Goal: Task Accomplishment & Management: Manage account settings

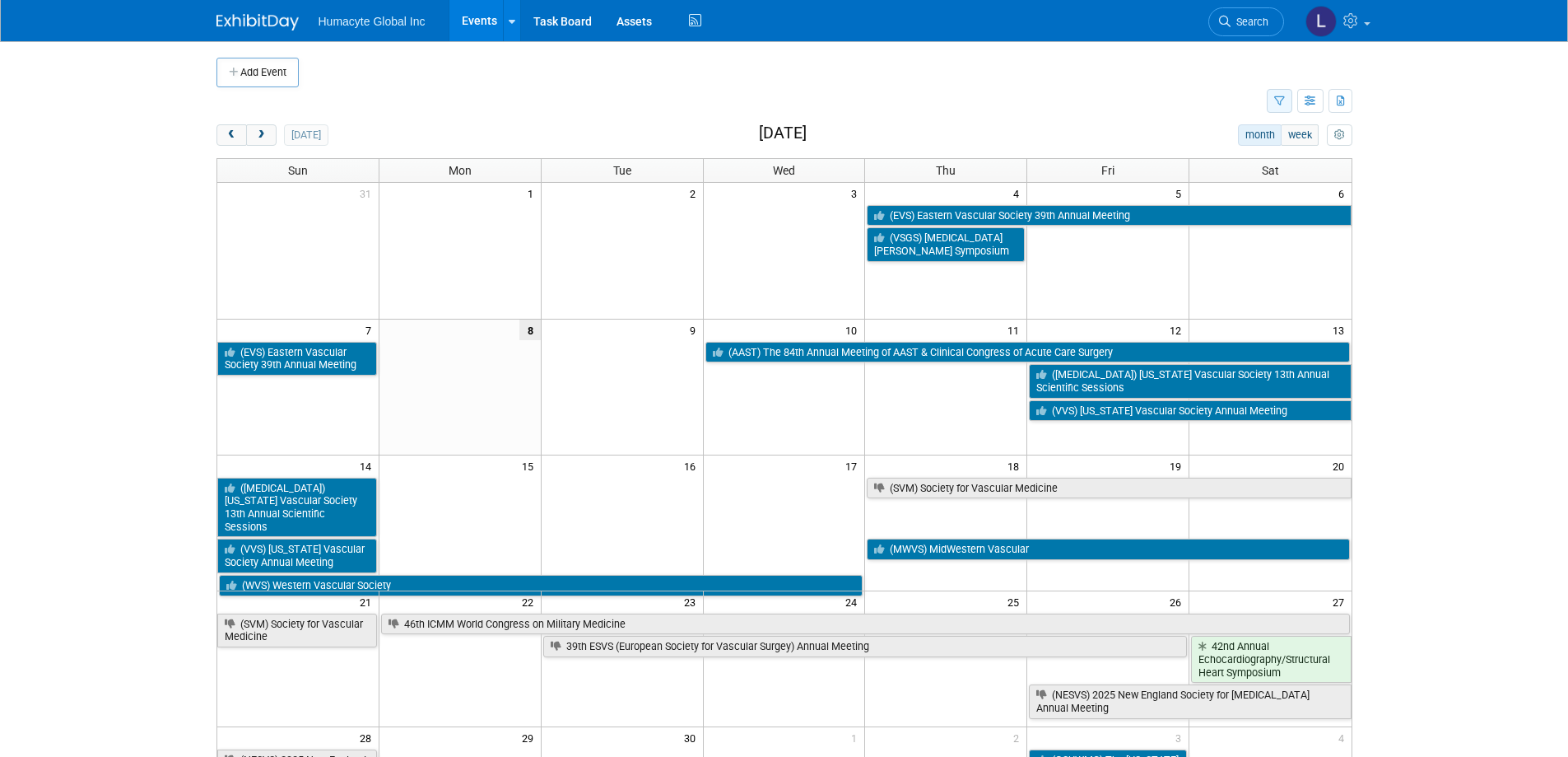
click at [1276, 104] on icon "button" at bounding box center [1279, 101] width 10 height 10
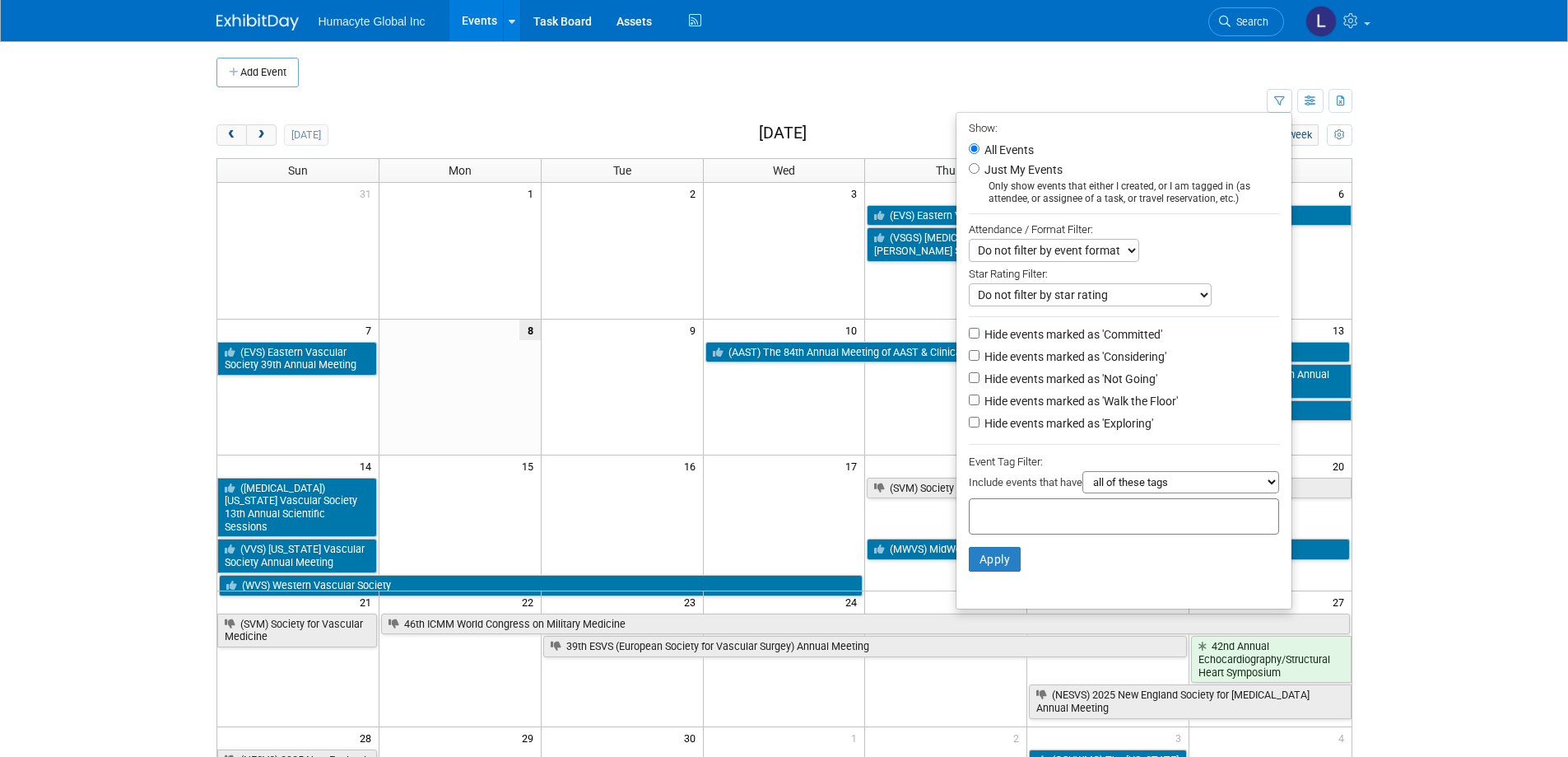
click at [1058, 384] on label "Hide events marked as 'Not Going'" at bounding box center [1069, 378] width 177 height 16
click at [980, 383] on input "Hide events marked as 'Not Going'" at bounding box center [973, 377] width 10 height 10
checkbox input "true"
click at [980, 569] on button "Apply" at bounding box center [994, 559] width 52 height 25
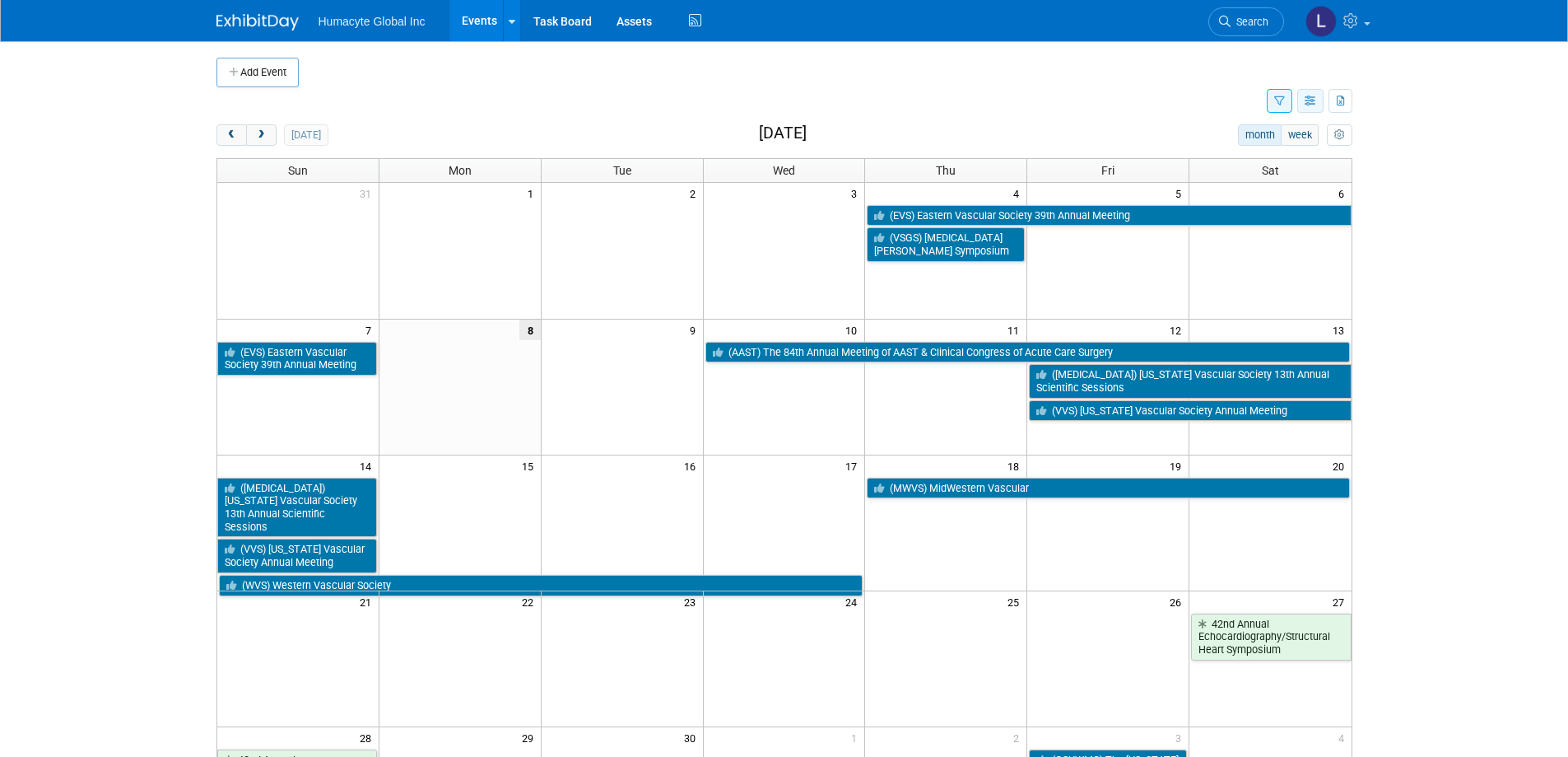
click at [1313, 104] on icon "button" at bounding box center [1311, 101] width 12 height 10
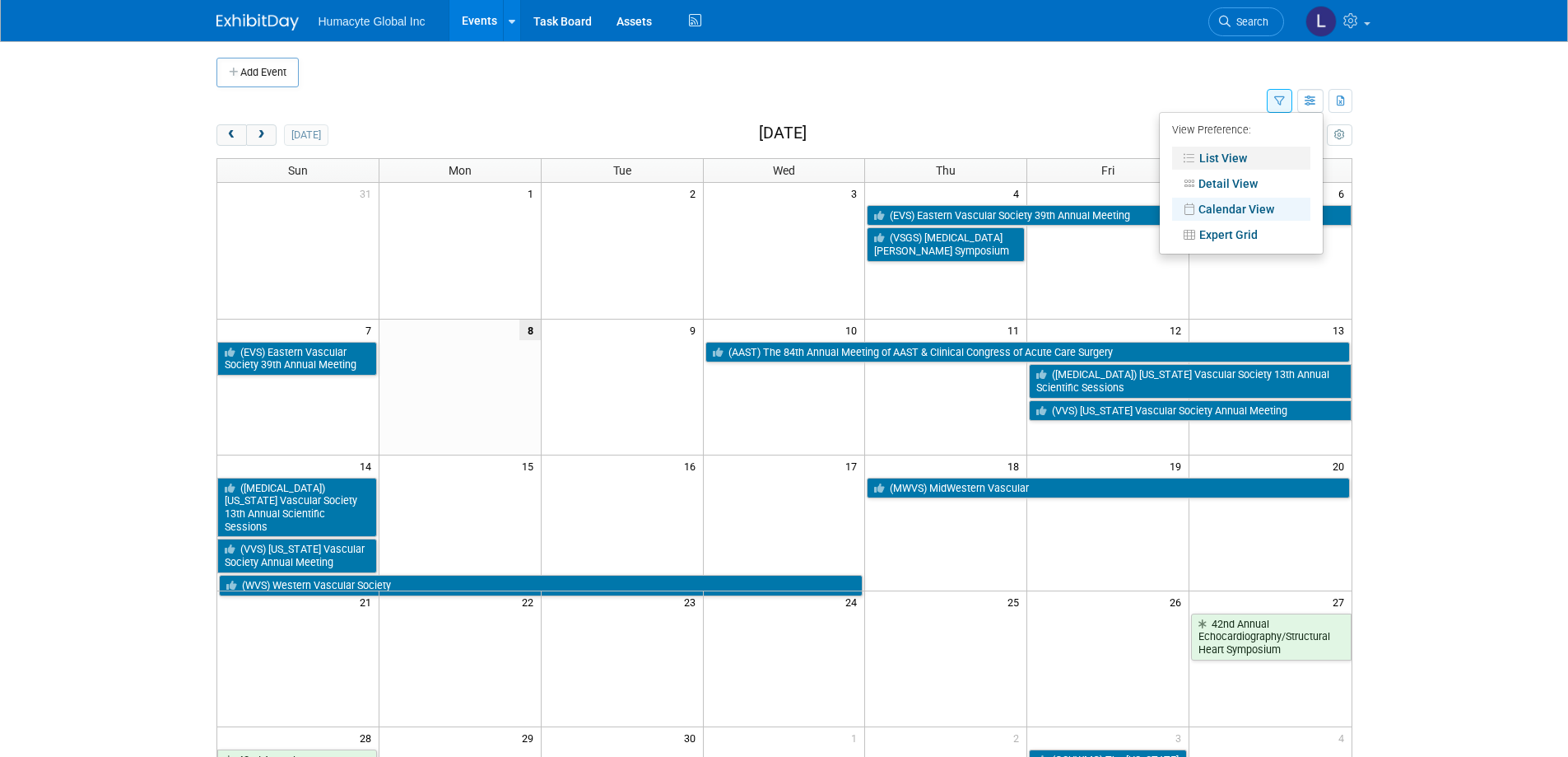
click at [1222, 155] on link "List View" at bounding box center [1241, 158] width 139 height 23
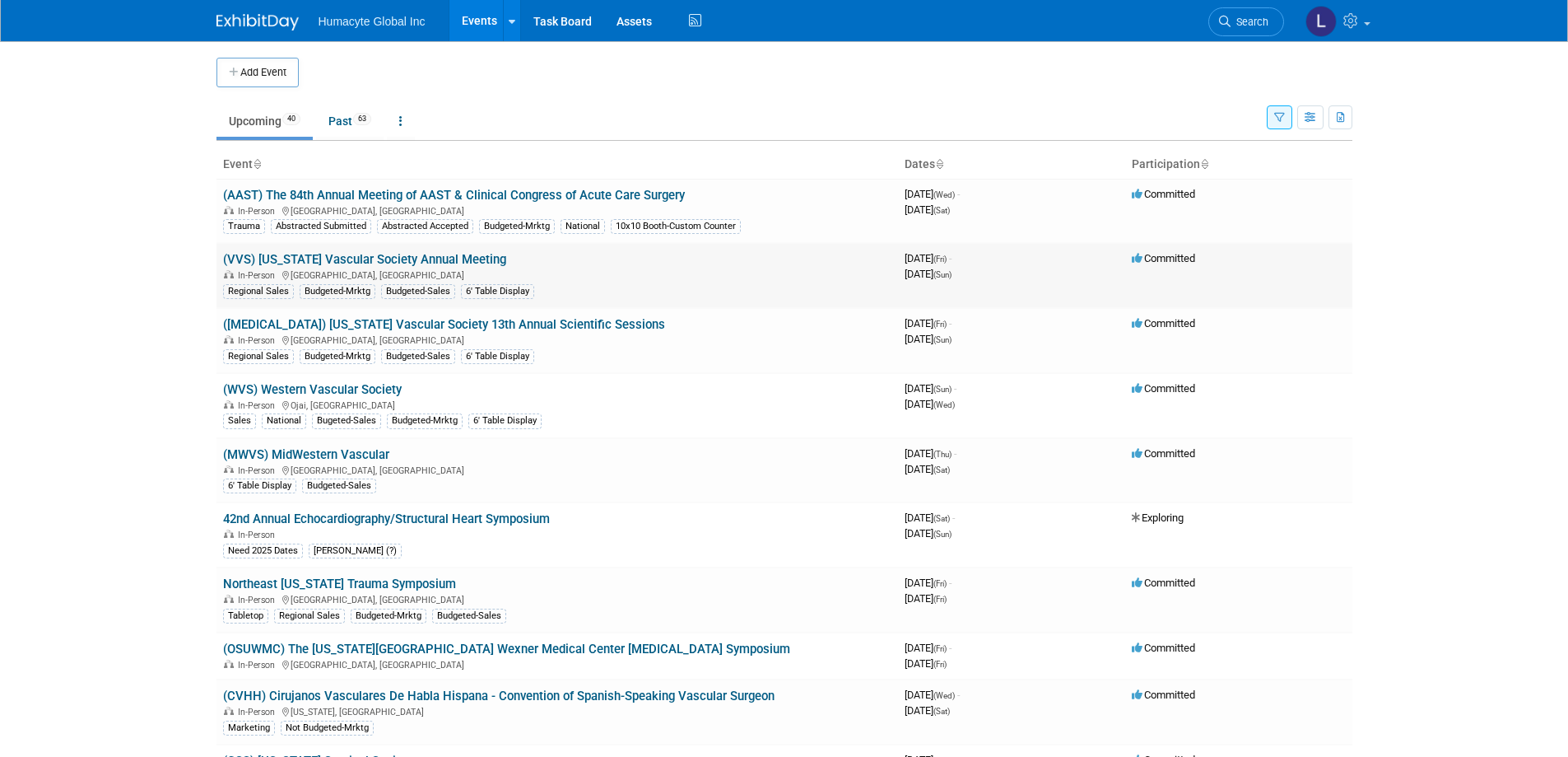
click at [425, 258] on link "(VVS) [US_STATE] Vascular Society Annual Meeting" at bounding box center [365, 259] width 283 height 15
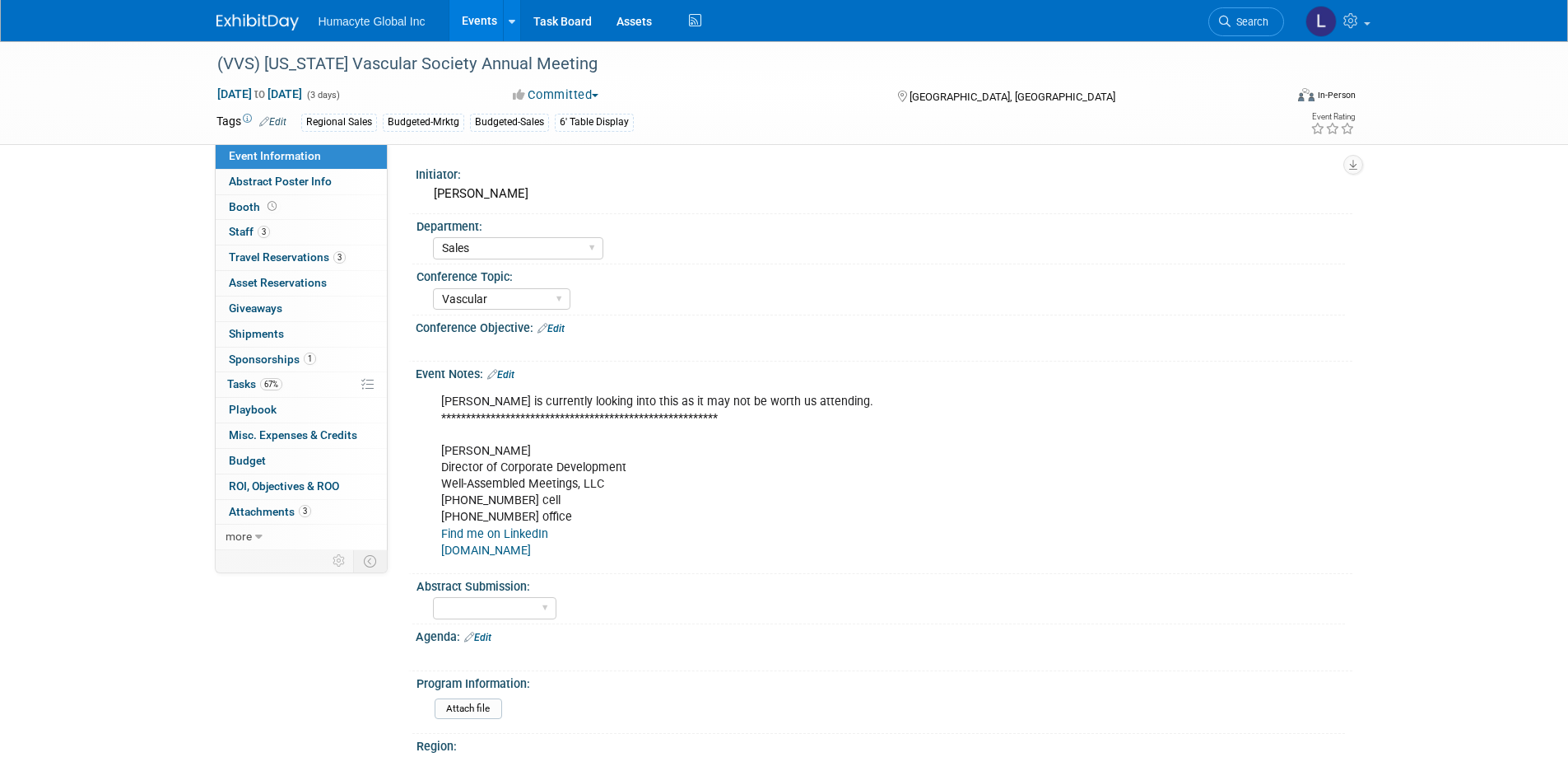
select select "Sales"
select select "Vascular"
click at [251, 225] on span "Staff 3" at bounding box center [249, 232] width 41 height 13
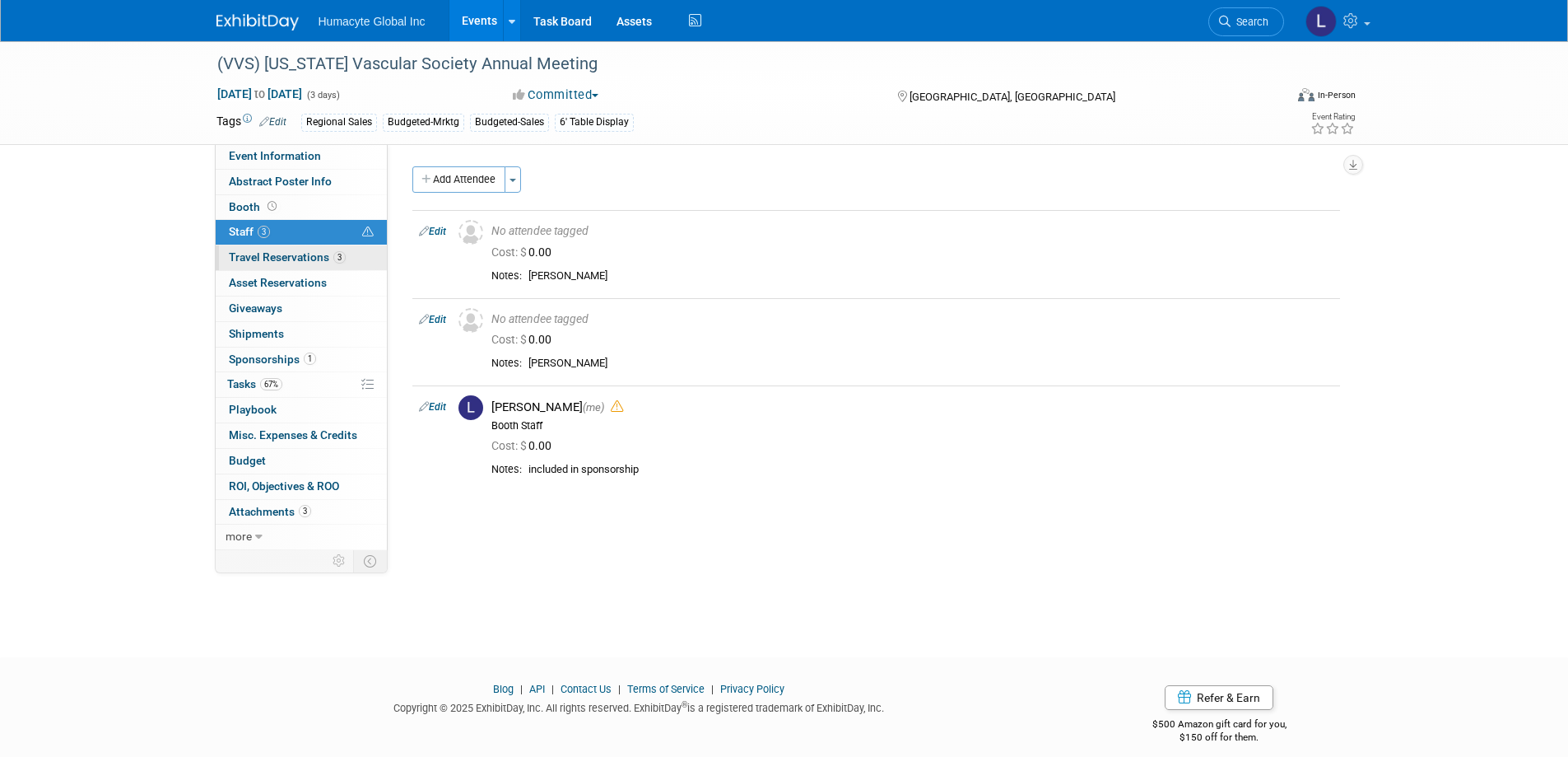
click at [288, 251] on span "Travel Reservations 3" at bounding box center [287, 257] width 117 height 13
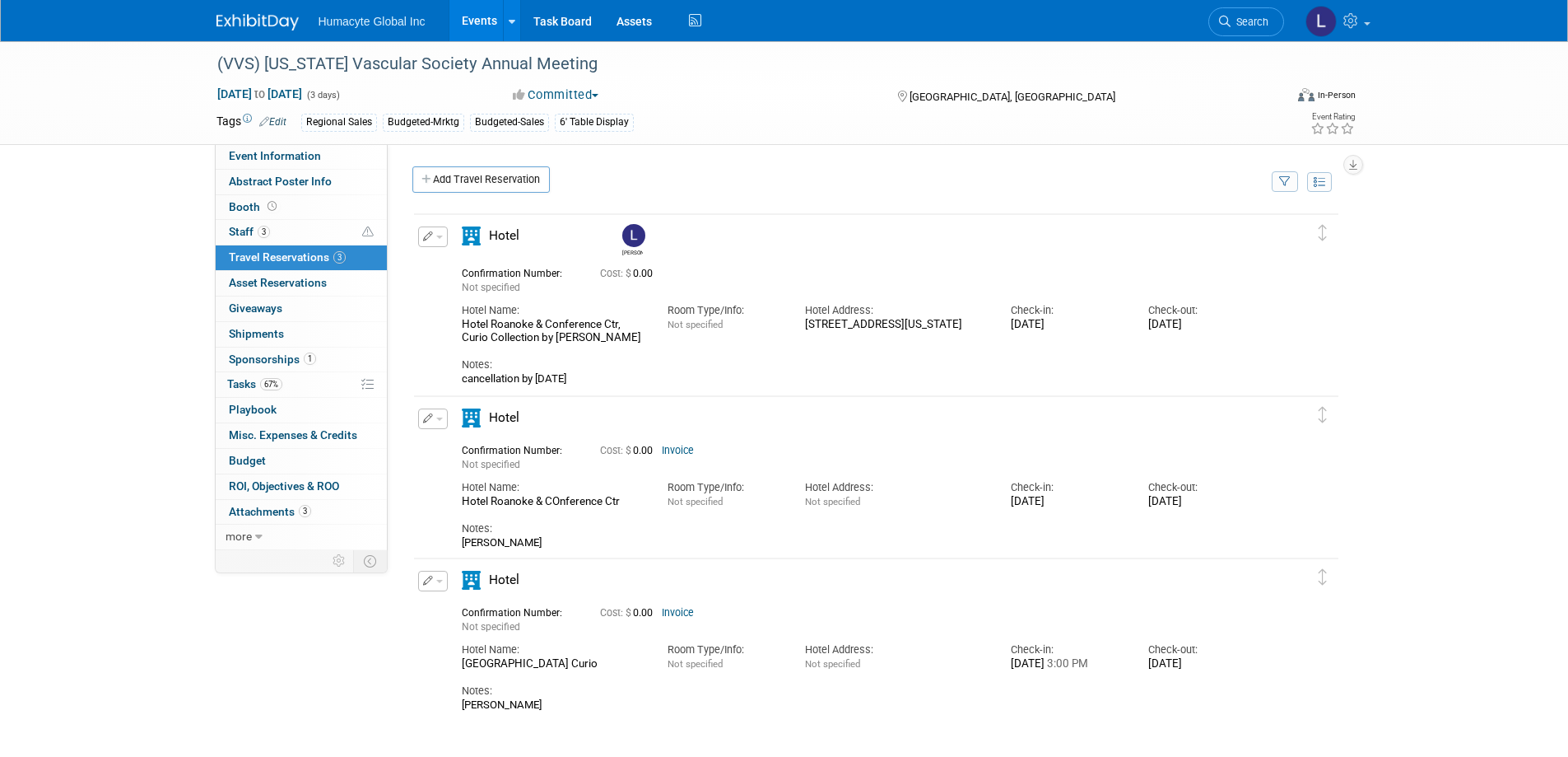
click at [439, 238] on span "button" at bounding box center [439, 237] width 7 height 3
